Goal: Check status

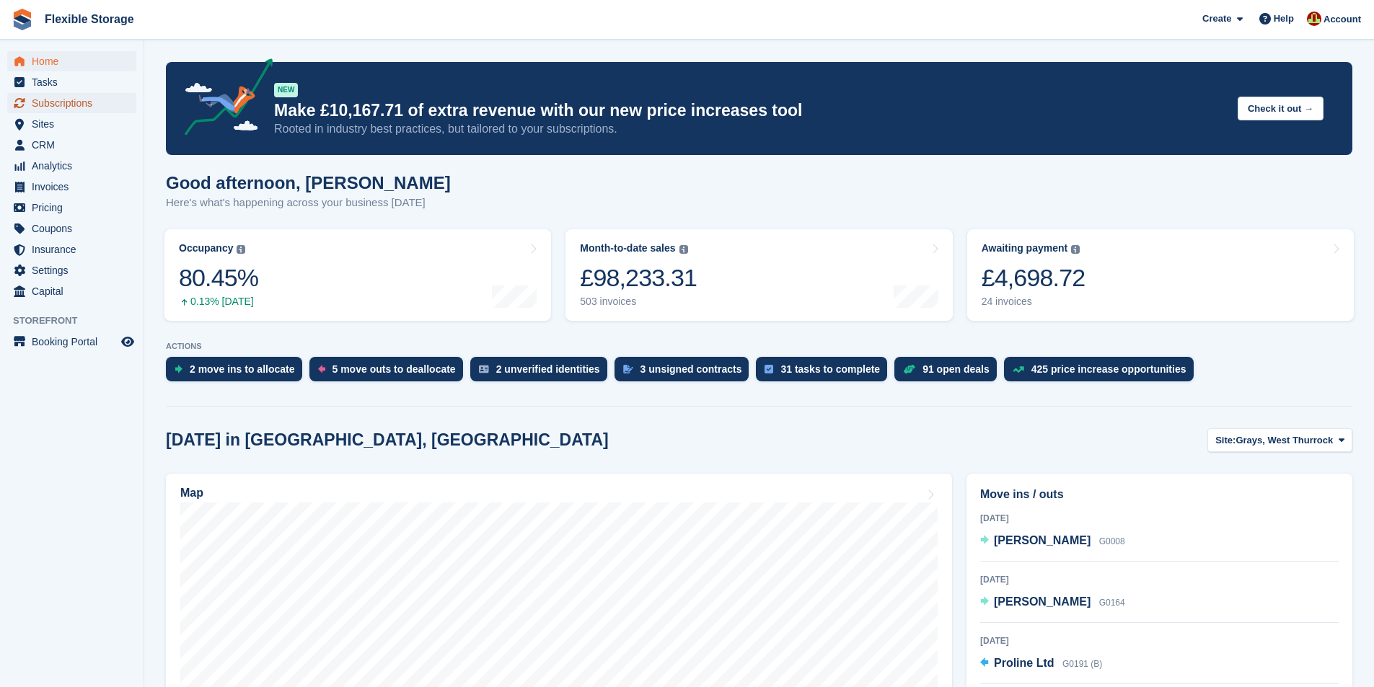
click at [92, 103] on span "Subscriptions" at bounding box center [75, 103] width 87 height 20
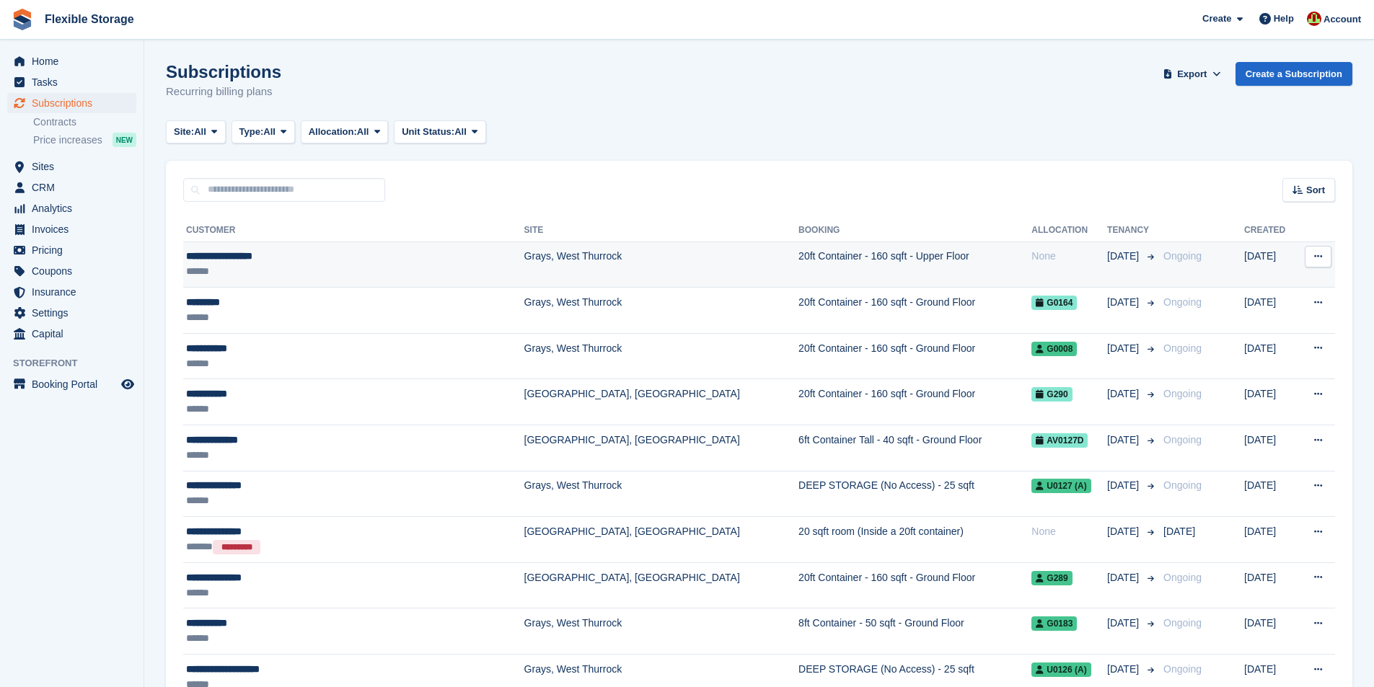
click at [798, 251] on td "20ft Container - 160 sqft - Upper Floor" at bounding box center [914, 265] width 233 height 46
